Goal: Task Accomplishment & Management: Manage account settings

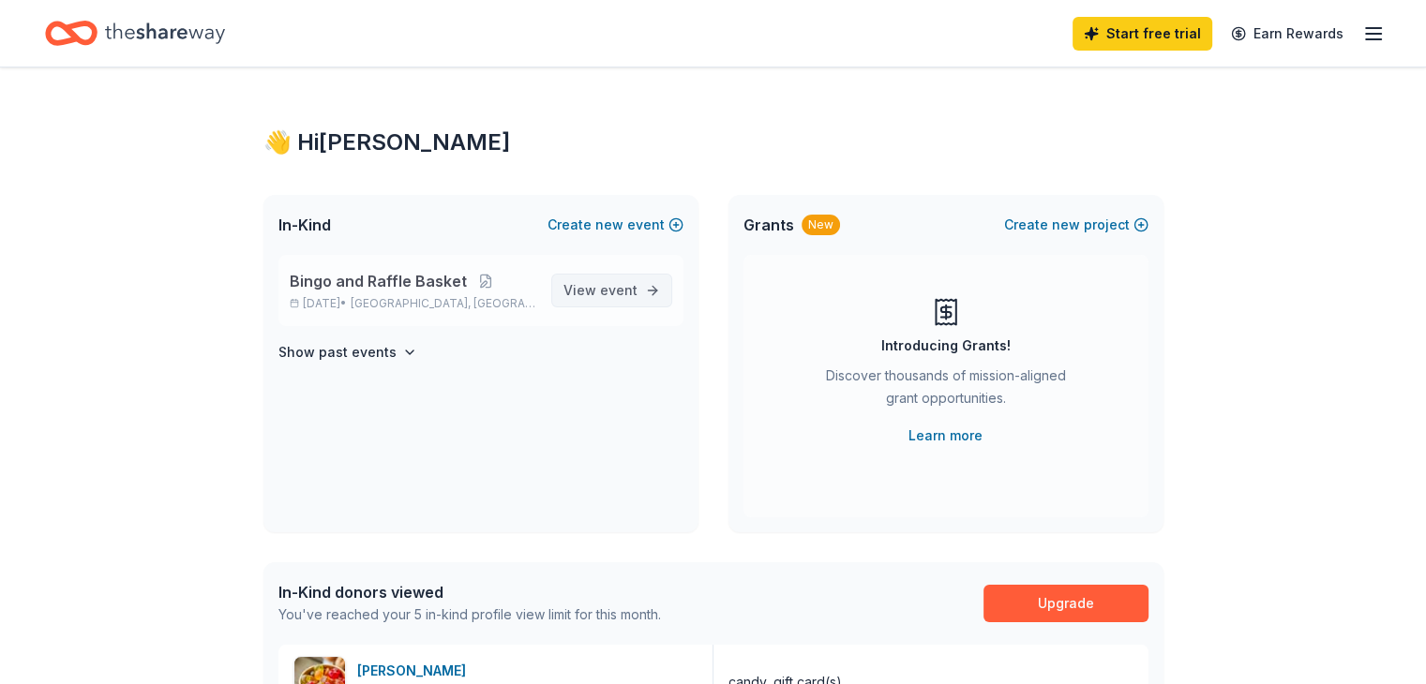
click at [608, 291] on span "event" at bounding box center [619, 290] width 38 height 16
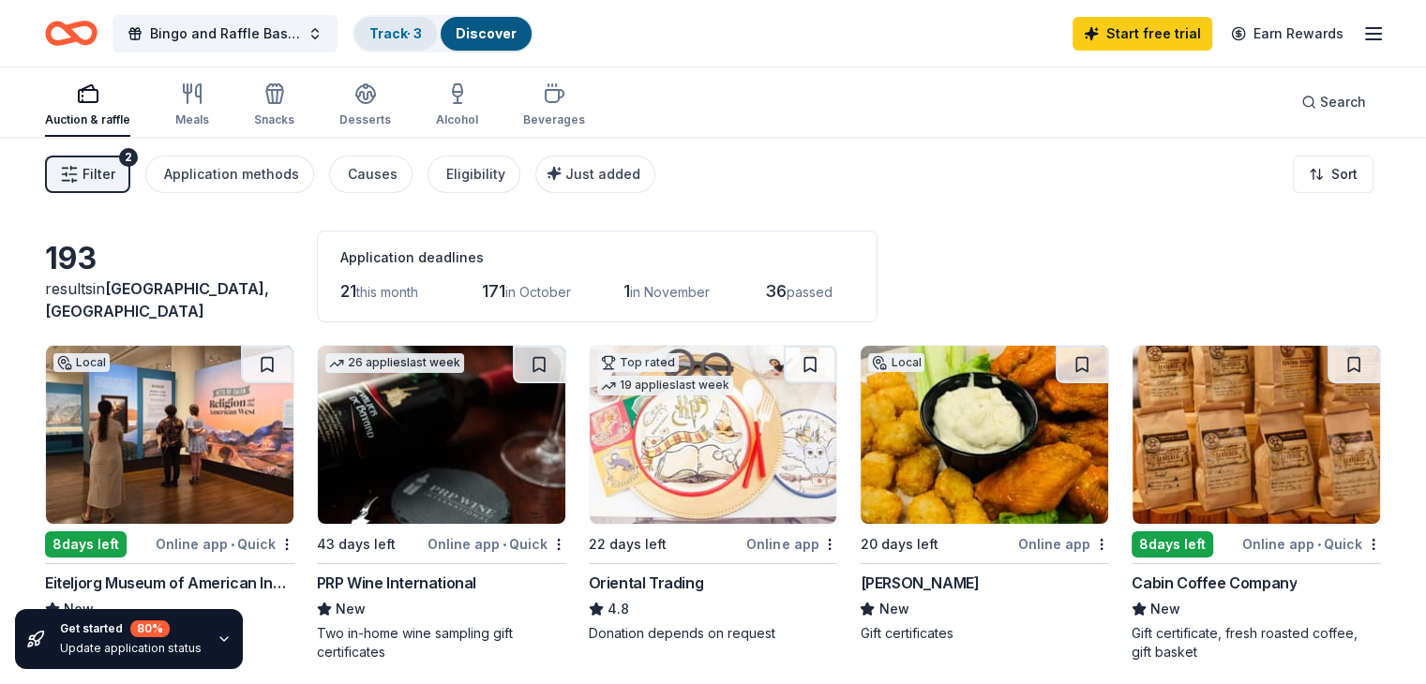
click at [422, 34] on link "Track · 3" at bounding box center [395, 33] width 53 height 16
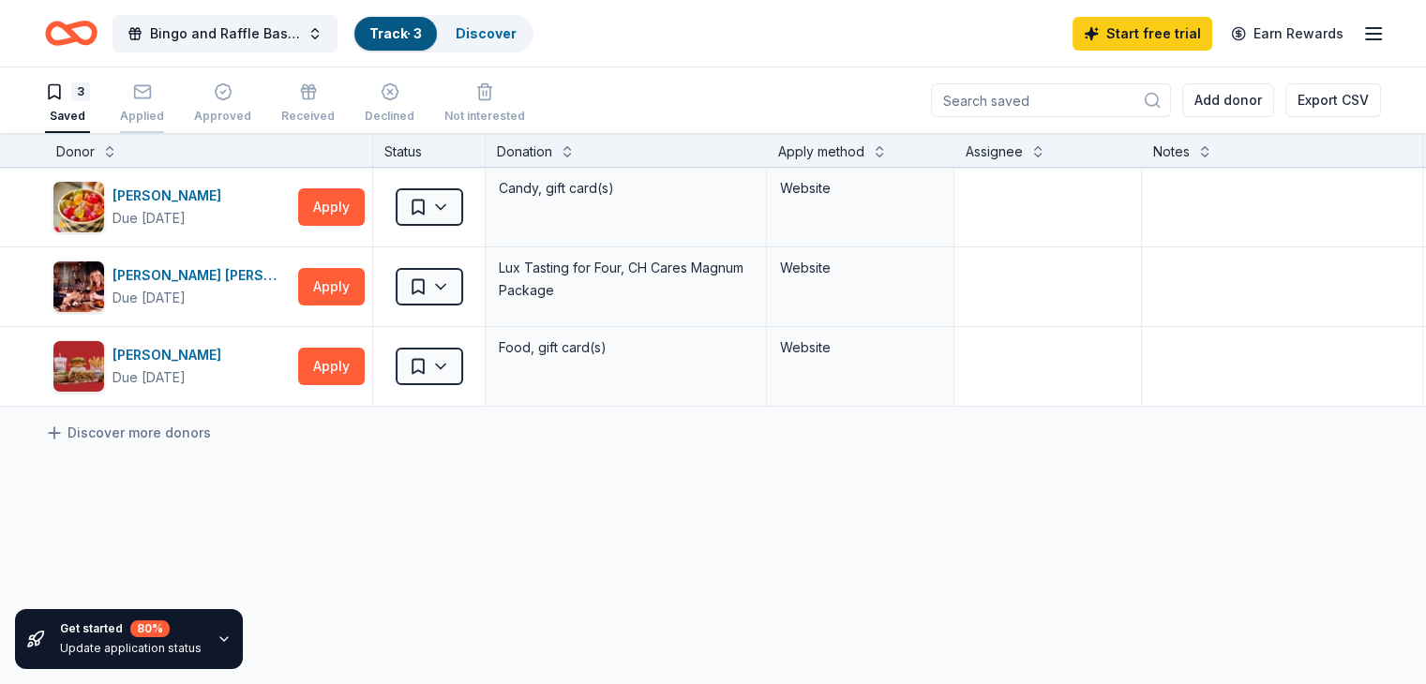
click at [152, 88] on icon "button" at bounding box center [142, 92] width 19 height 19
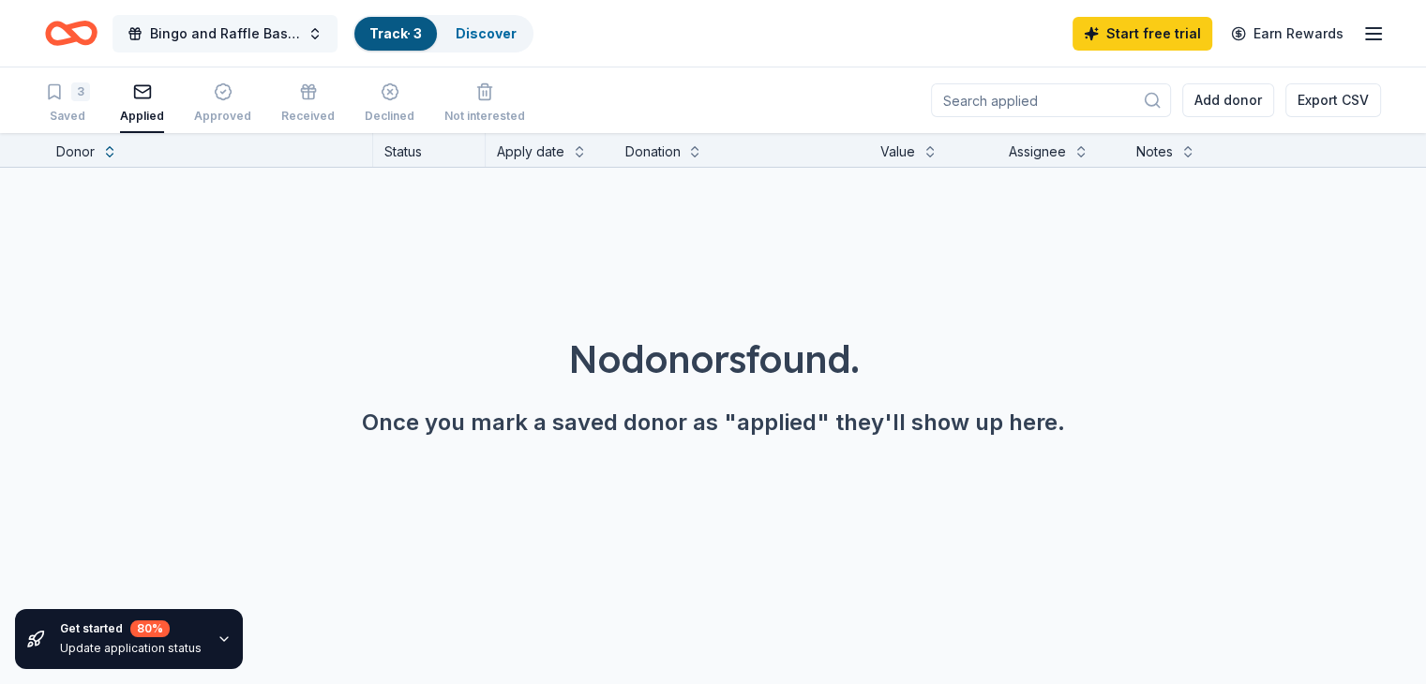
click at [218, 16] on div "Bingo and Raffle Basket Track · 3 Discover" at bounding box center [289, 33] width 488 height 44
click at [240, 30] on span "Bingo and Raffle Basket" at bounding box center [225, 34] width 150 height 23
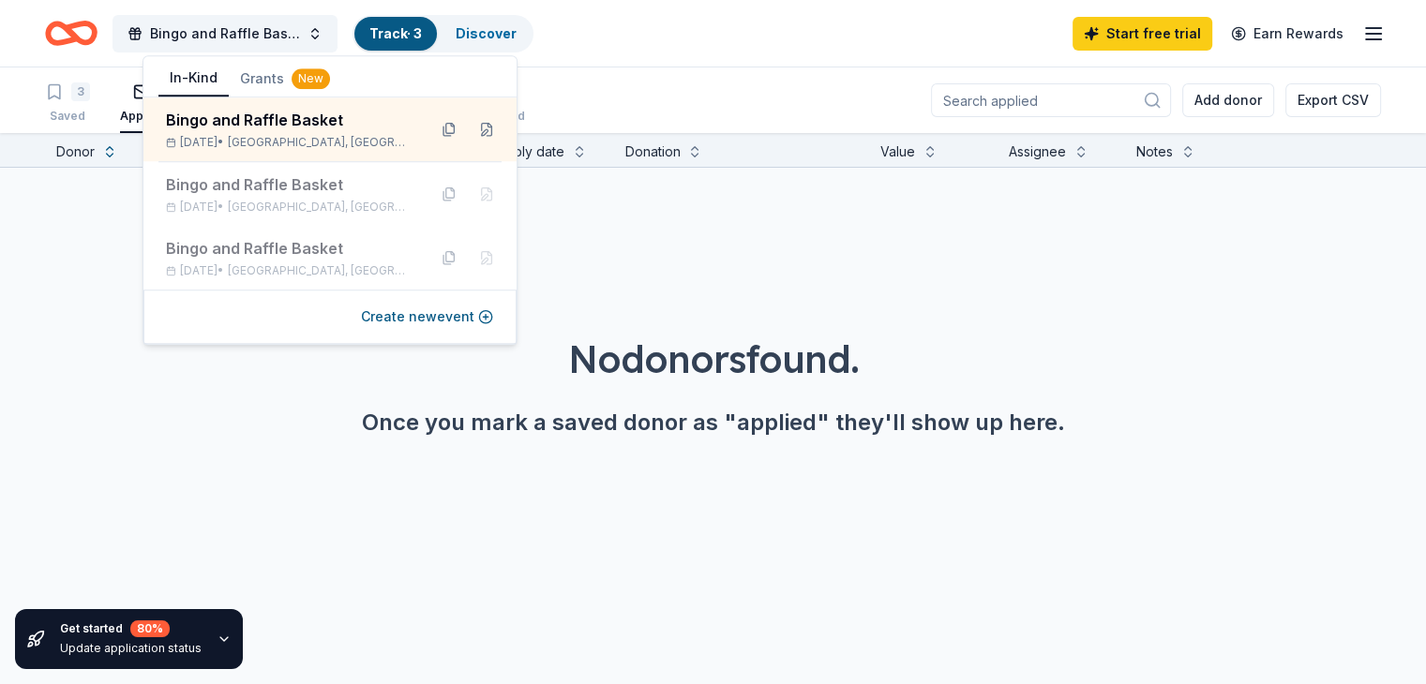
click at [195, 73] on button "In-Kind" at bounding box center [193, 79] width 70 height 36
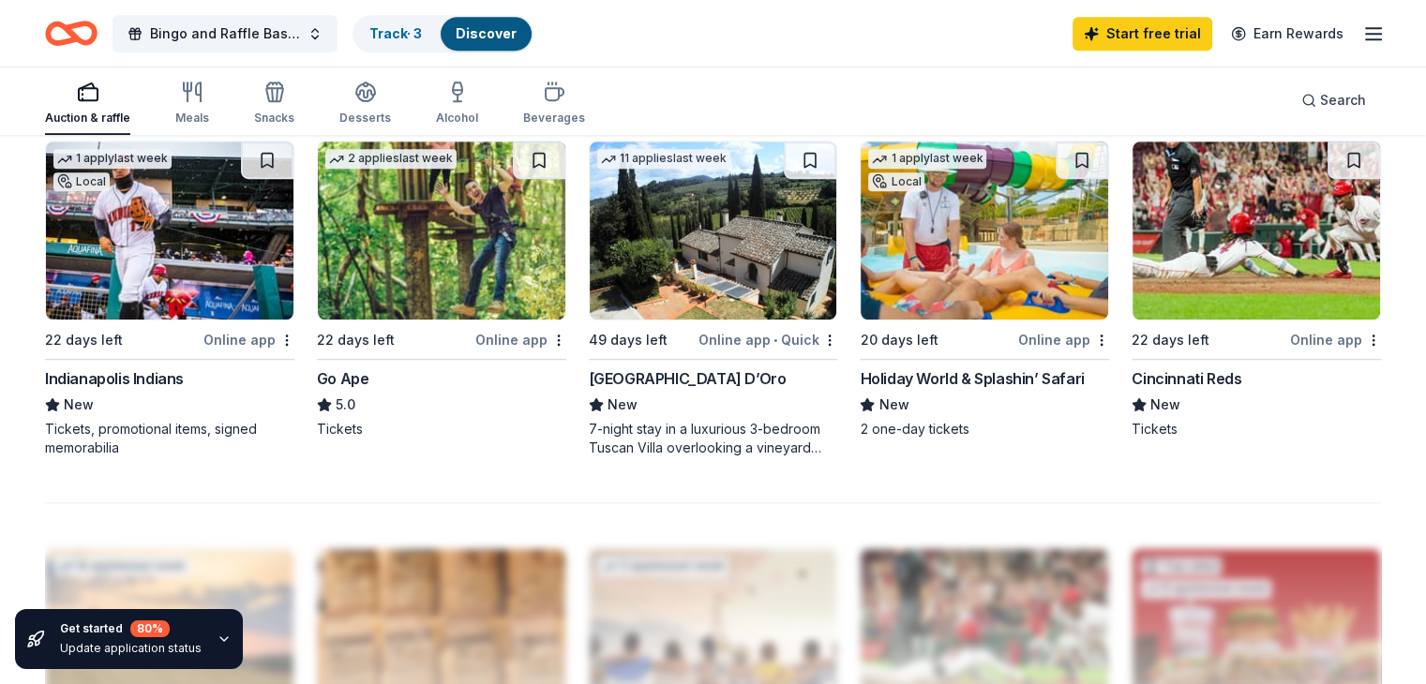
scroll to position [1313, 0]
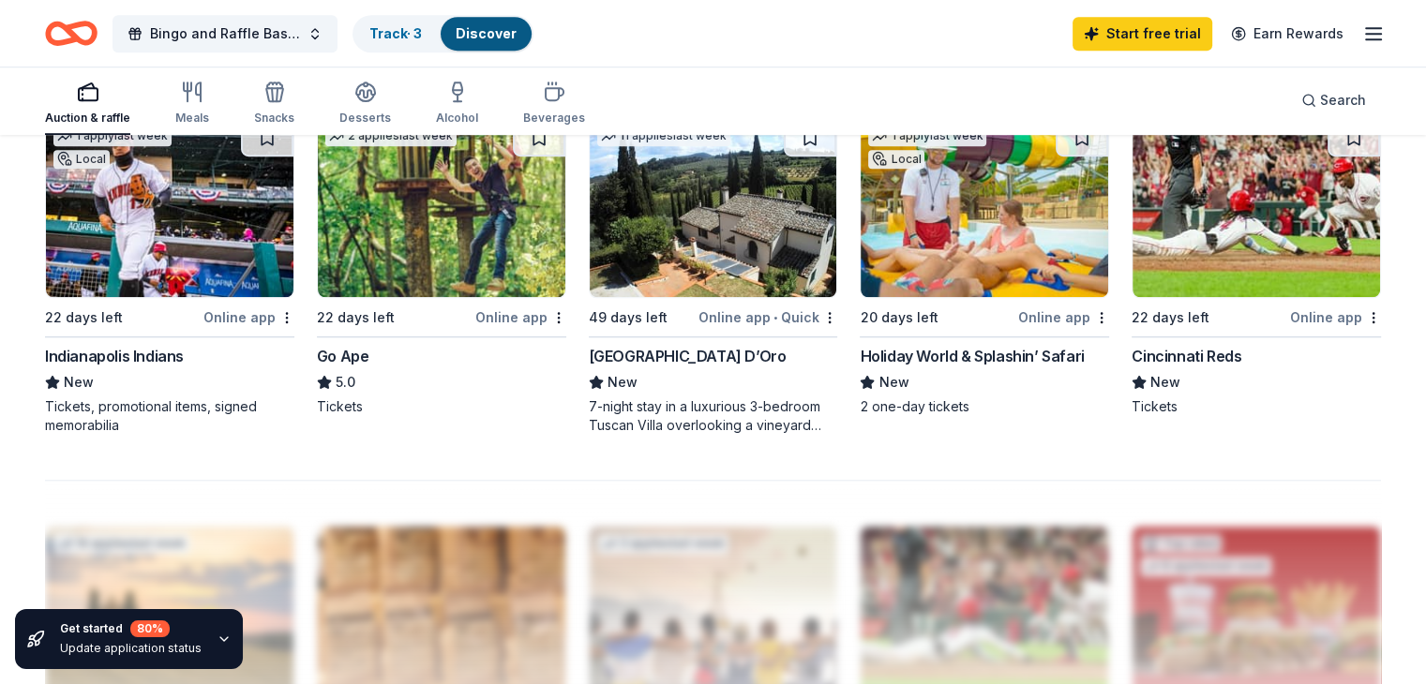
click at [986, 216] on img at bounding box center [985, 208] width 248 height 178
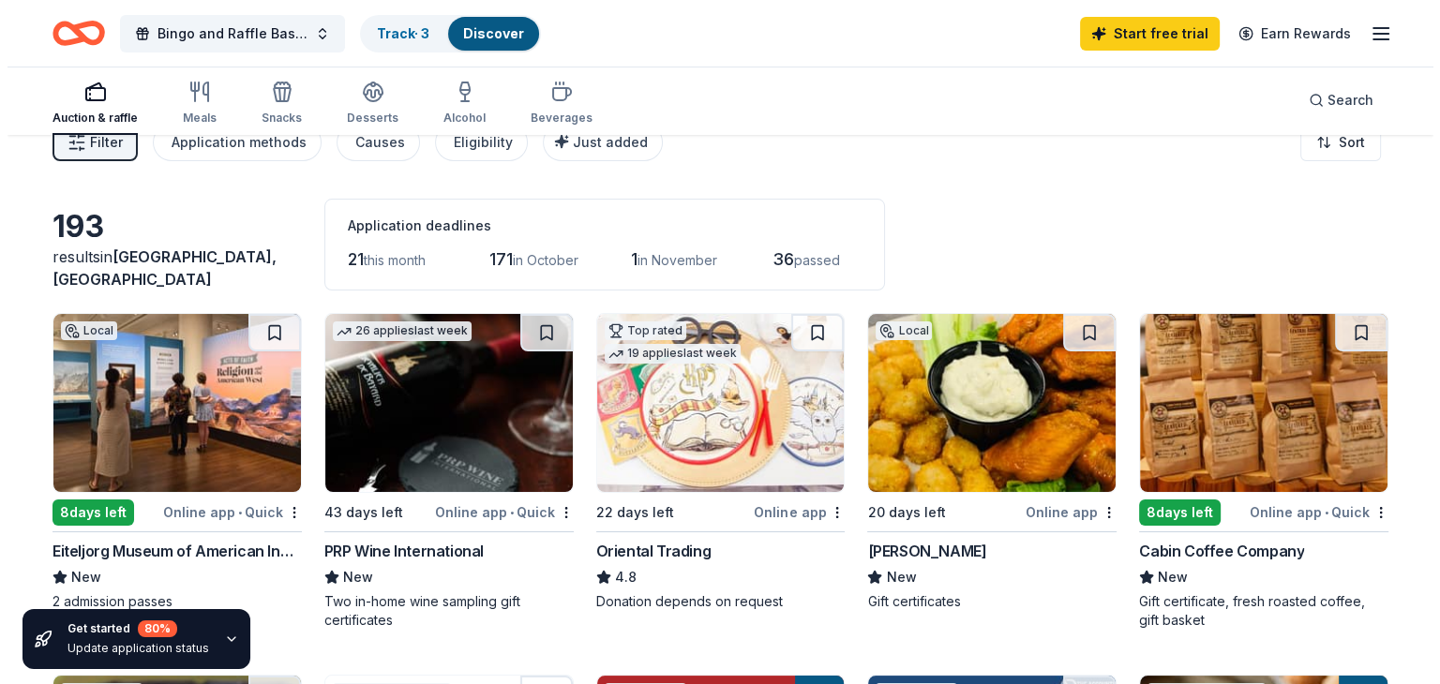
scroll to position [0, 0]
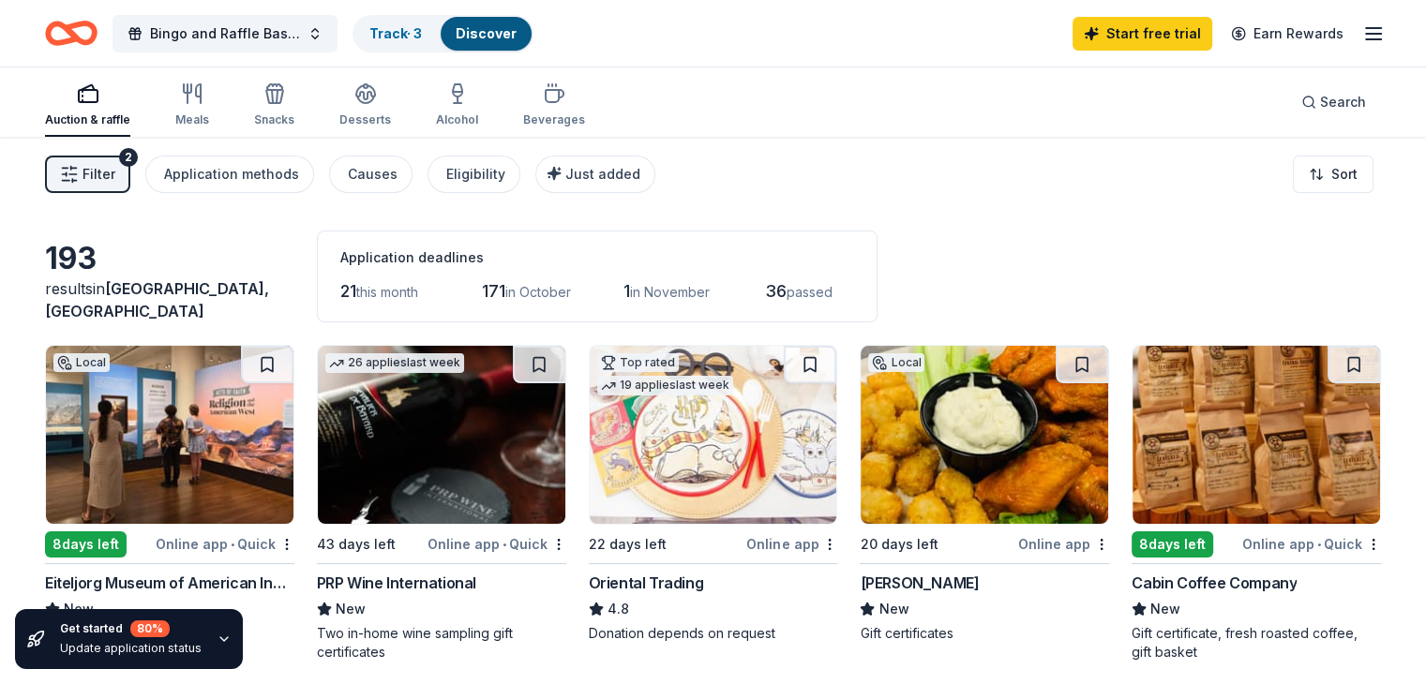
click at [1366, 39] on line "button" at bounding box center [1373, 39] width 15 height 0
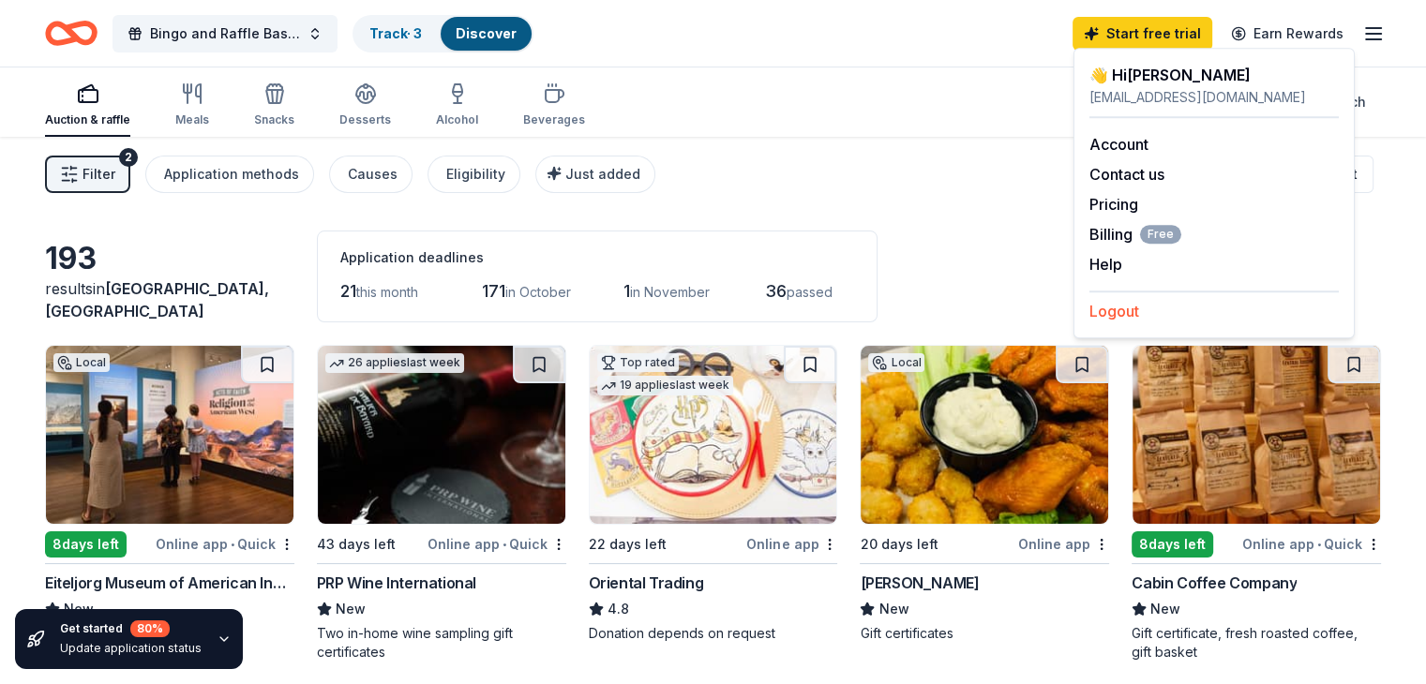
click at [1125, 312] on button "Logout" at bounding box center [1114, 311] width 50 height 23
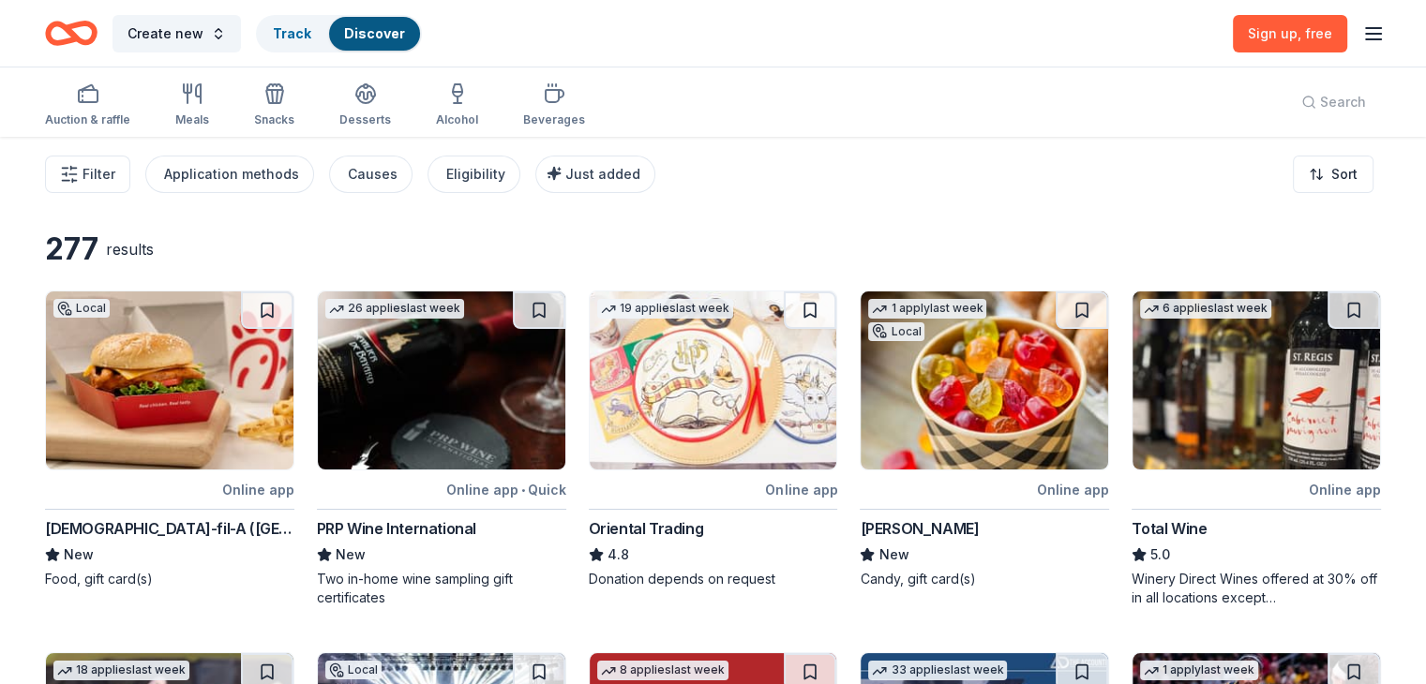
click at [1362, 25] on icon "button" at bounding box center [1373, 34] width 23 height 23
click at [1106, 188] on button "Log in" at bounding box center [1110, 182] width 43 height 23
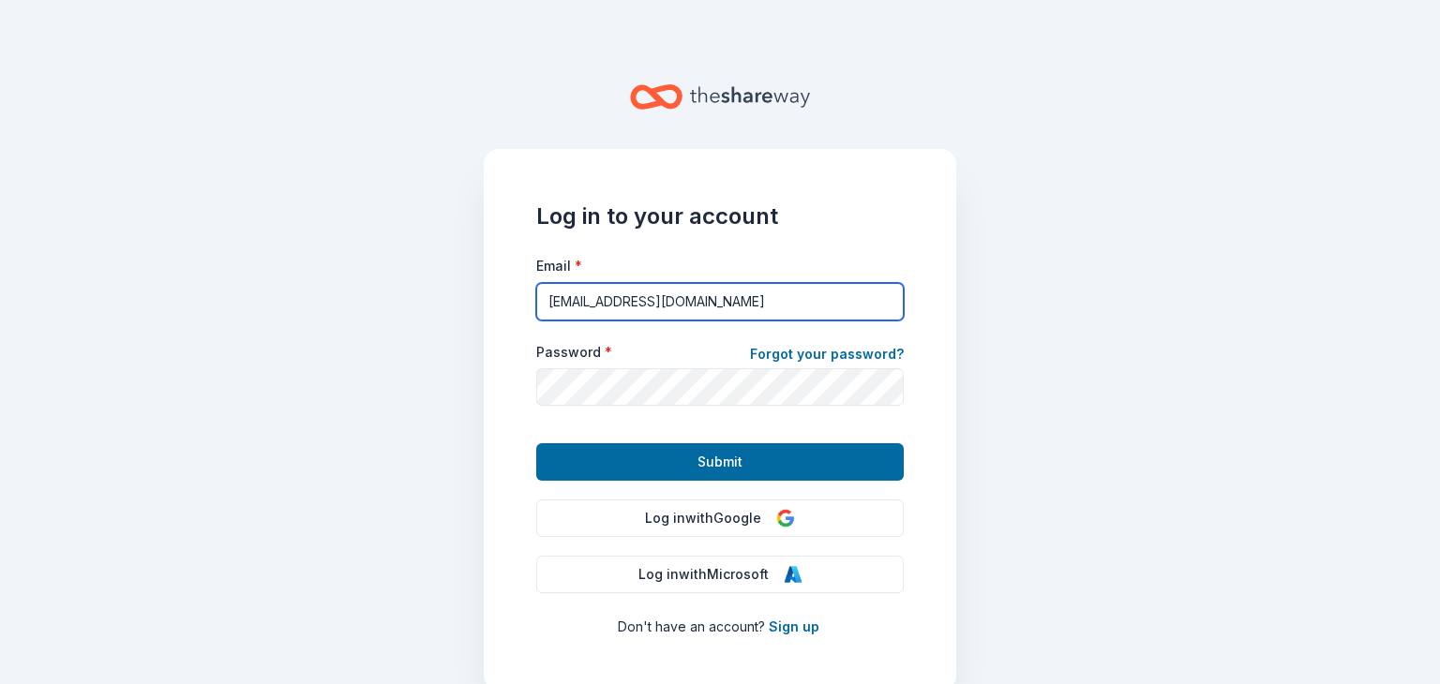
click at [817, 312] on input "brownsburgtrikappa@gmail.com" at bounding box center [720, 302] width 368 height 38
type input "mickeyrball@gmail.com"
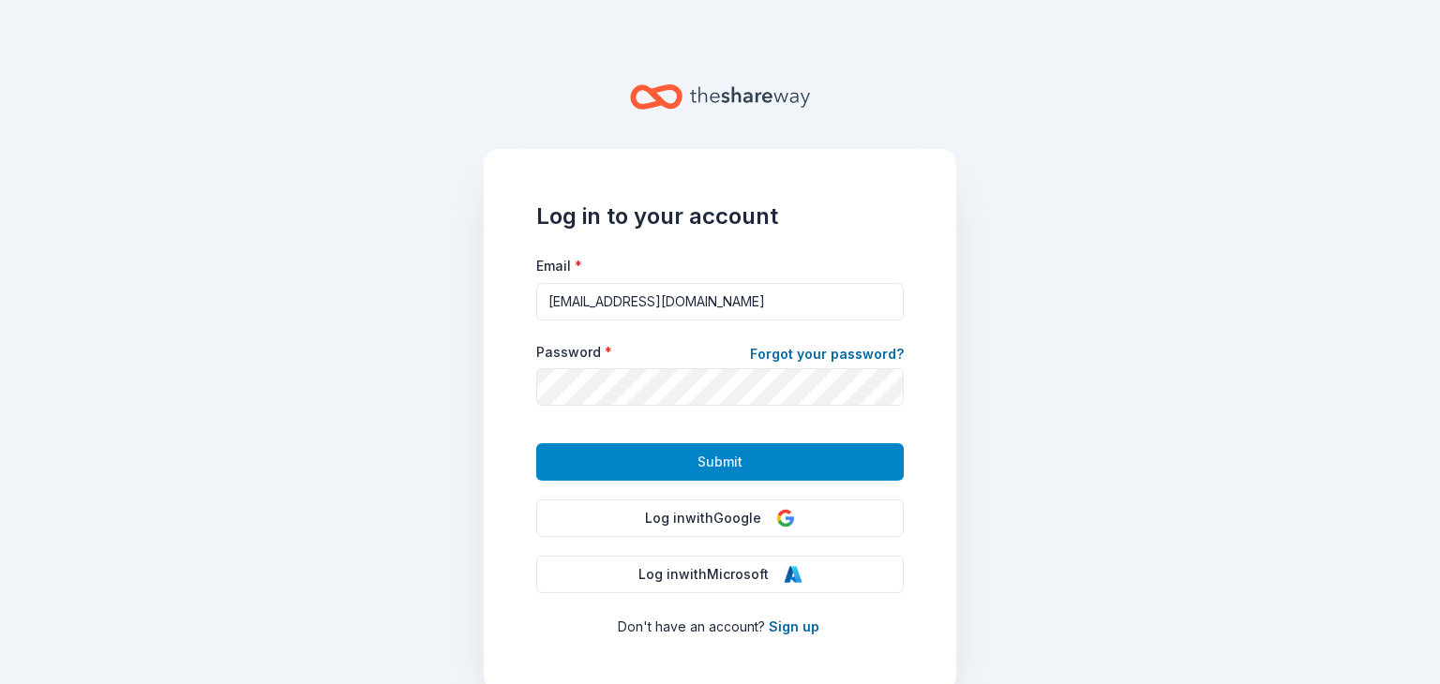
click at [715, 458] on span "Submit" at bounding box center [720, 462] width 45 height 23
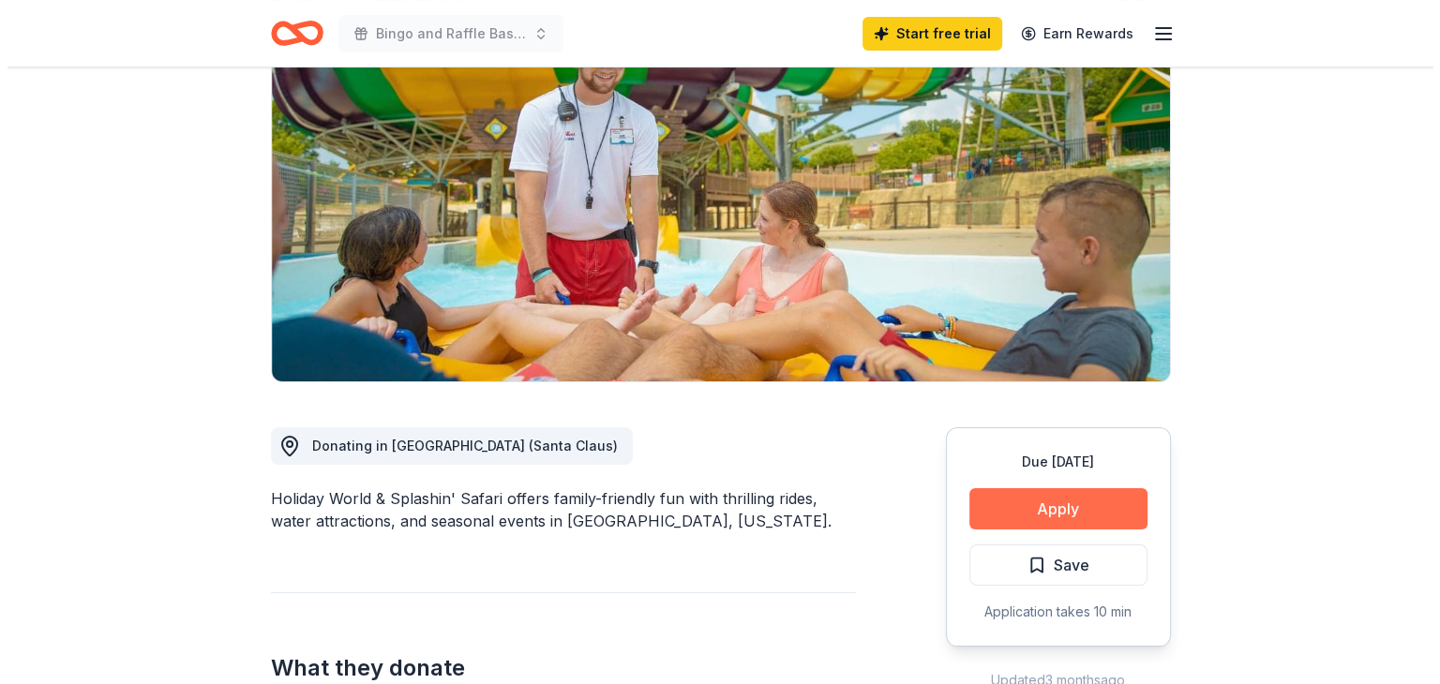
scroll to position [188, 0]
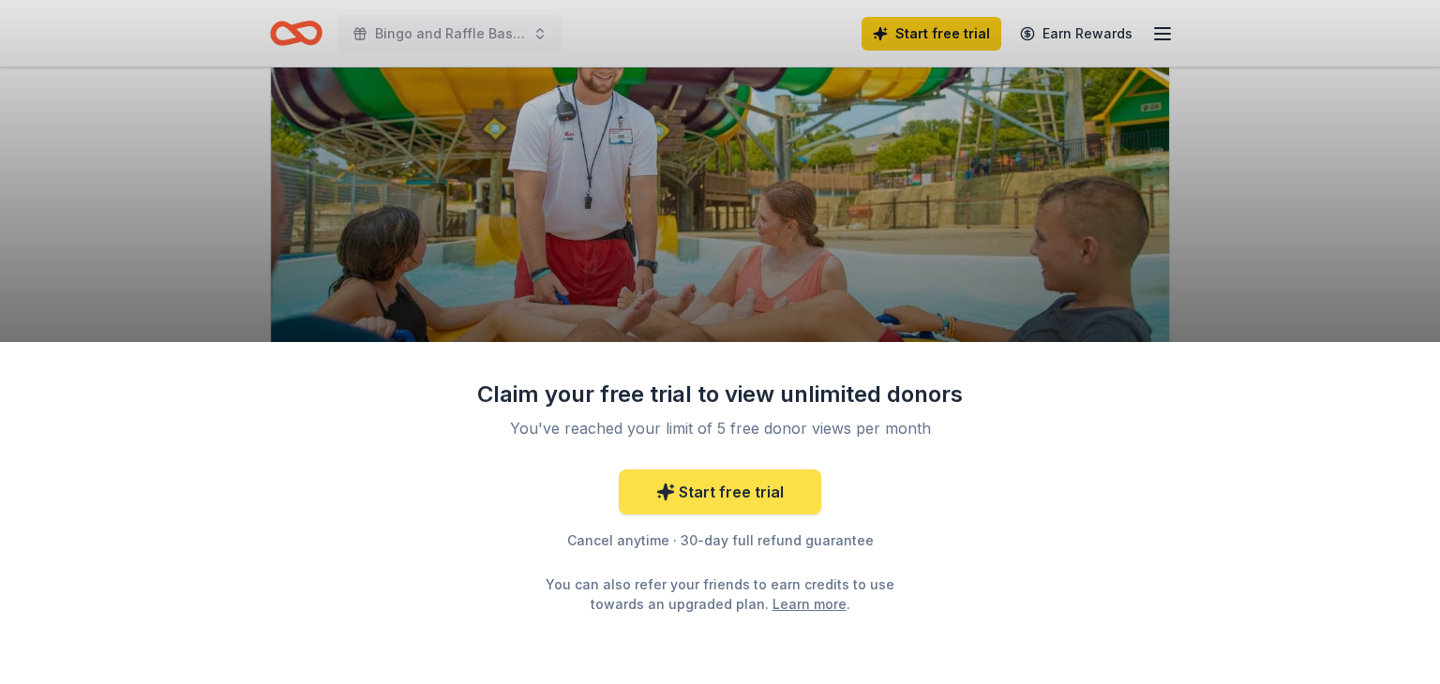
click at [749, 492] on link "Start free trial" at bounding box center [720, 492] width 203 height 45
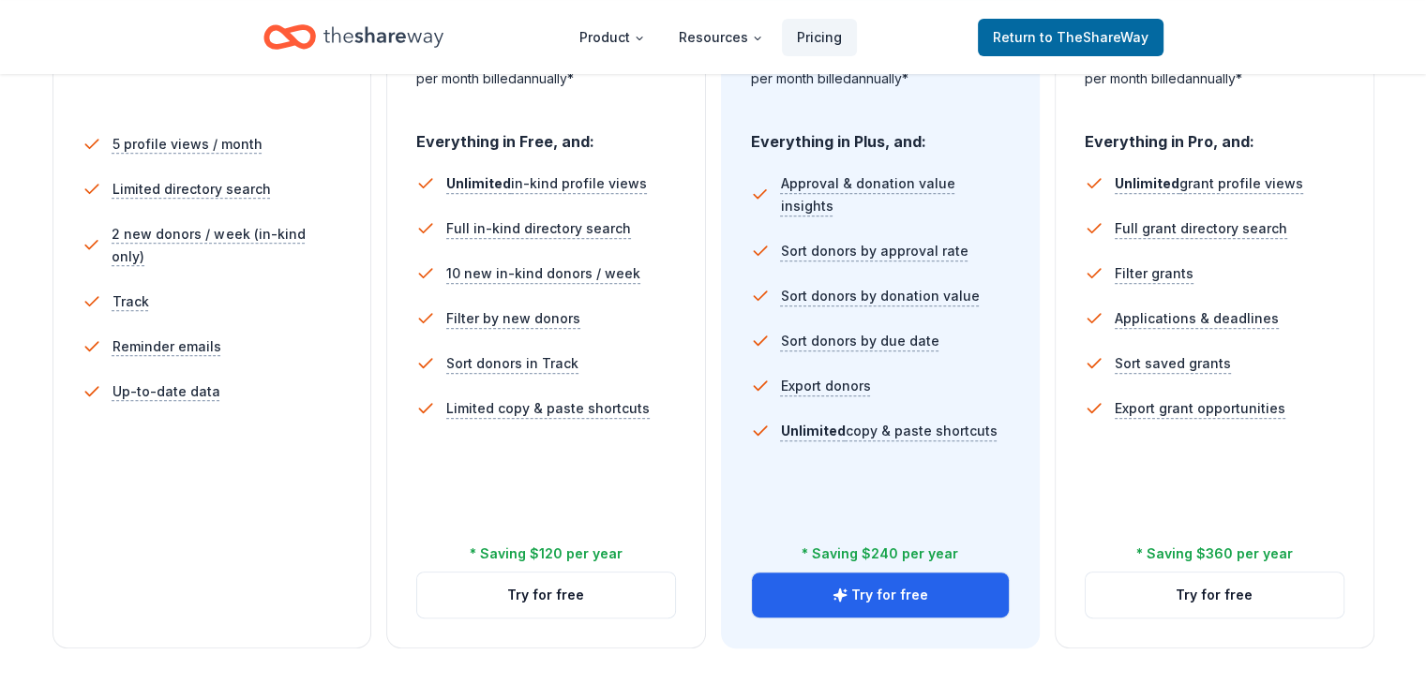
scroll to position [563, 0]
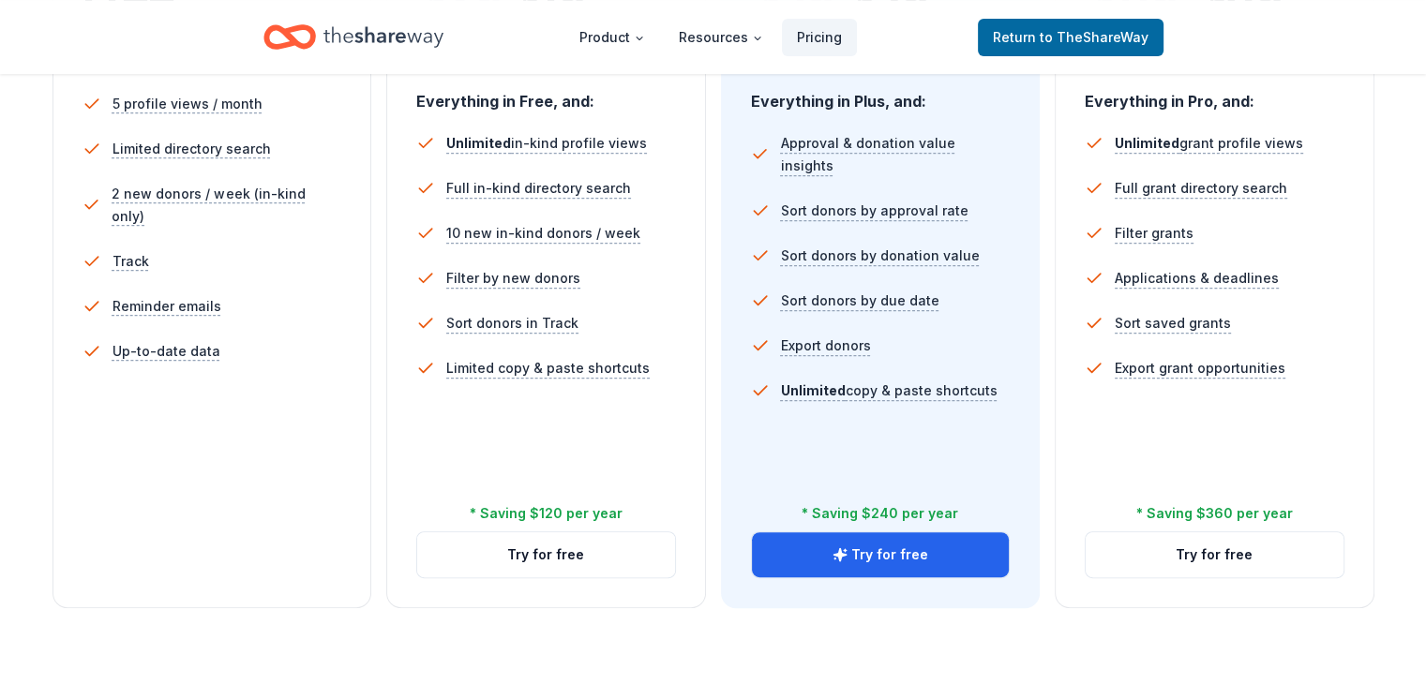
click at [212, 466] on div "Free Current Come see what we're all about. Free 5 profile views / month Limite…" at bounding box center [213, 224] width 320 height 769
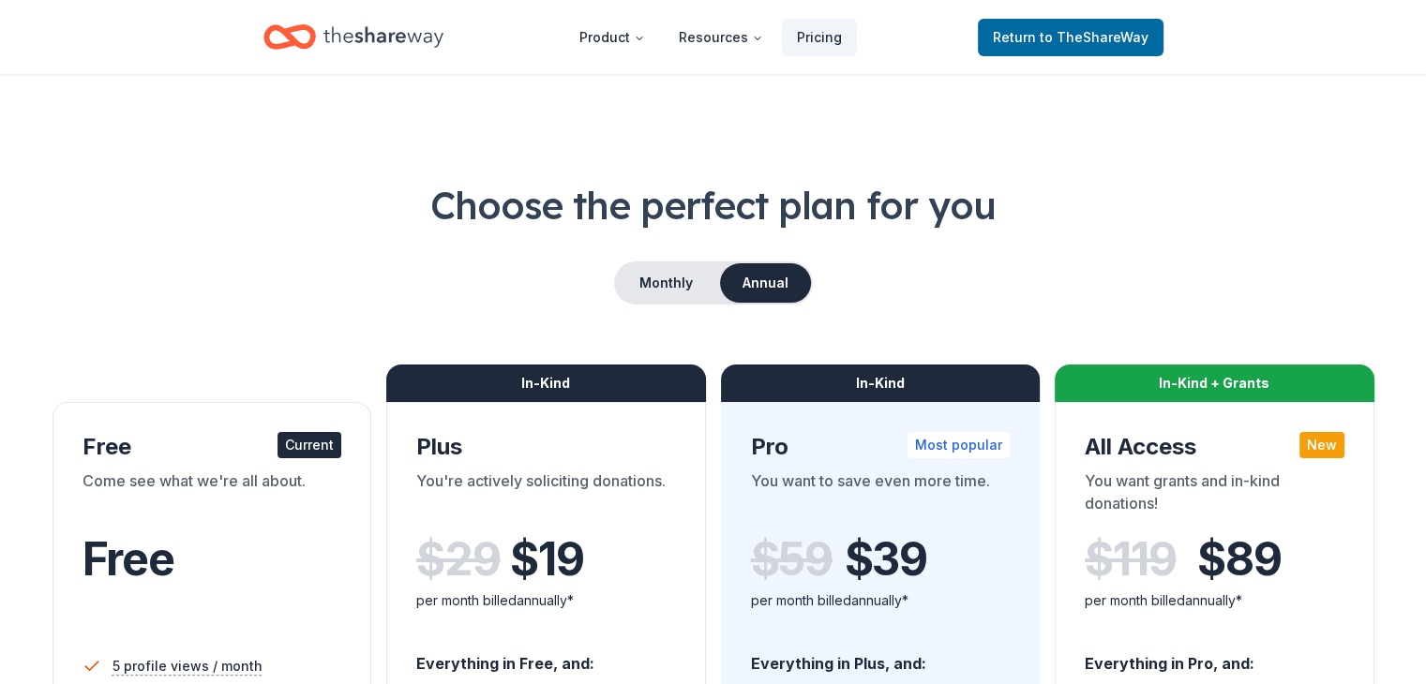
scroll to position [94, 0]
